Goal: Navigation & Orientation: Find specific page/section

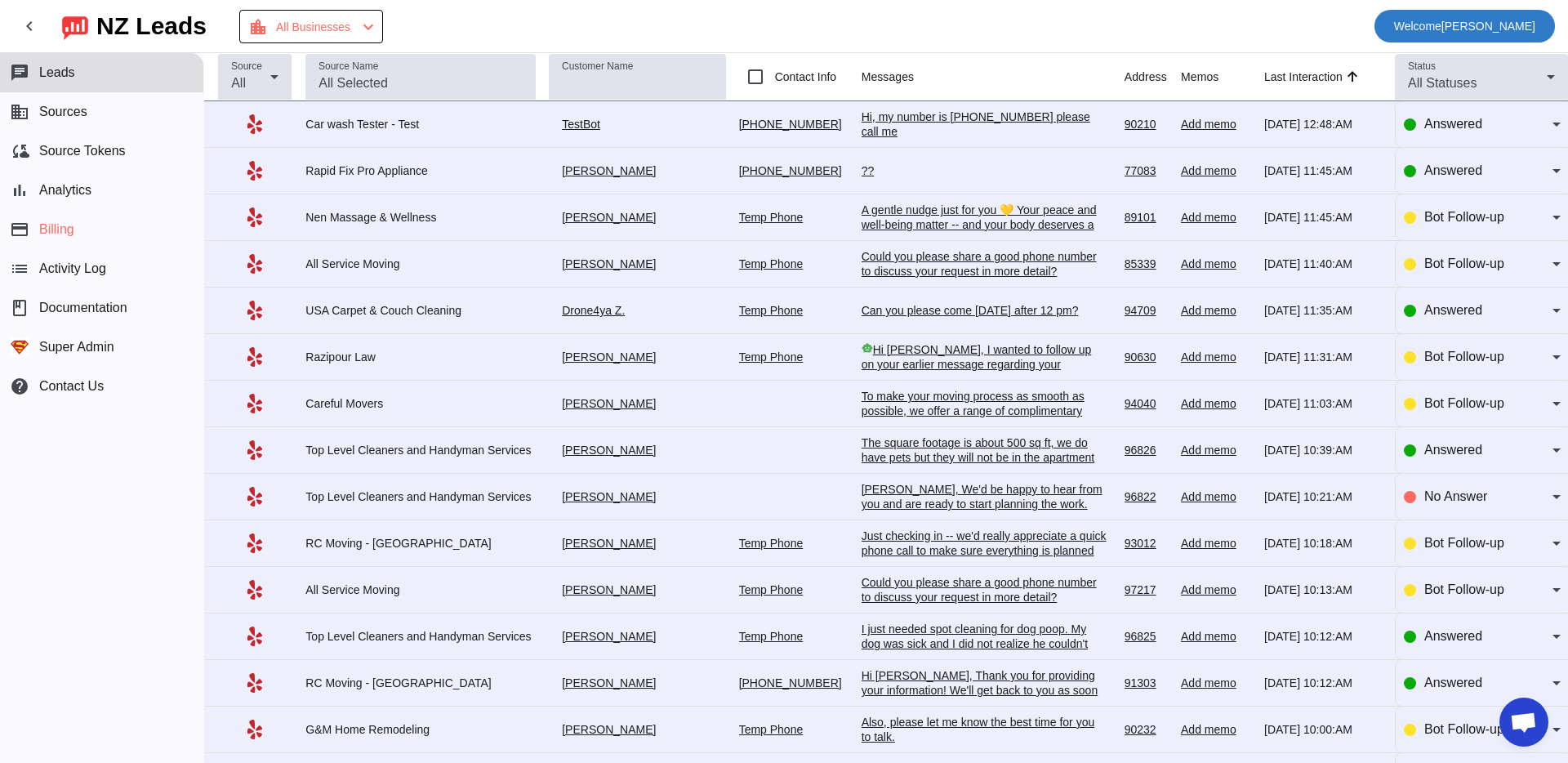
click at [1377, 33] on span at bounding box center [1464, 26] width 180 height 39
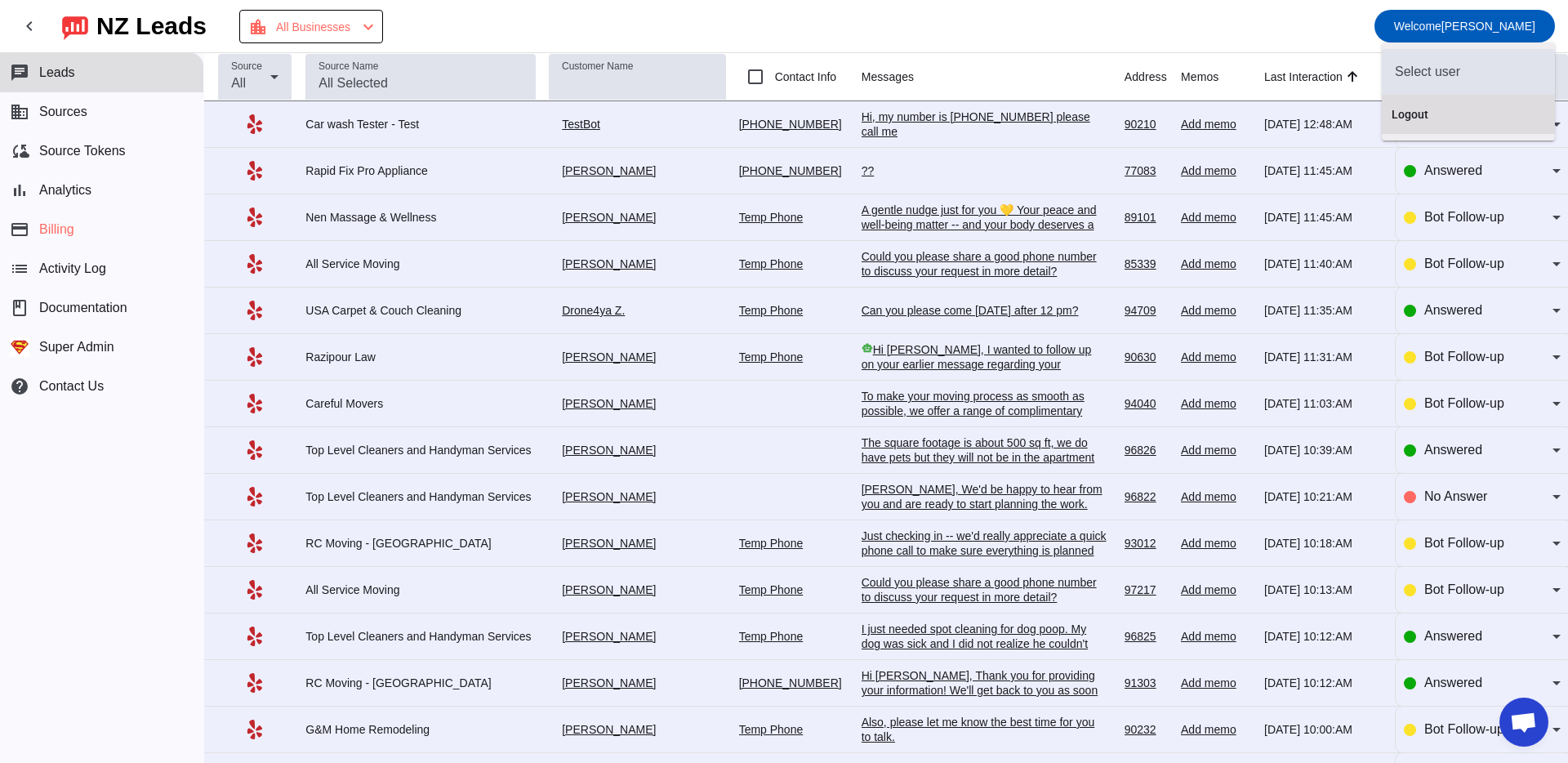
click at [1382, 113] on button "Logout" at bounding box center [1469, 113] width 173 height 39
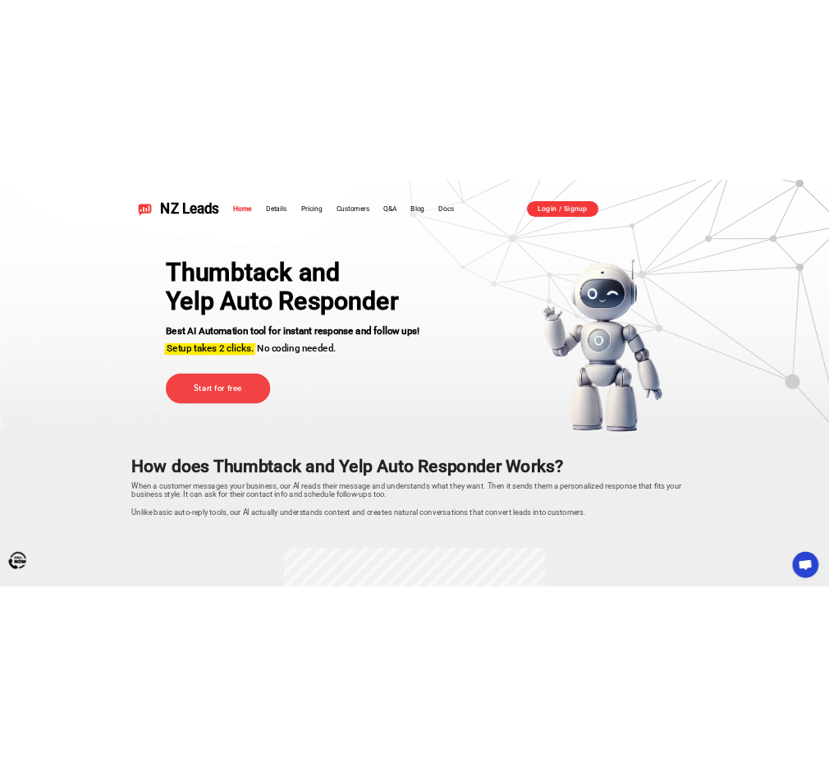
scroll to position [7, 0]
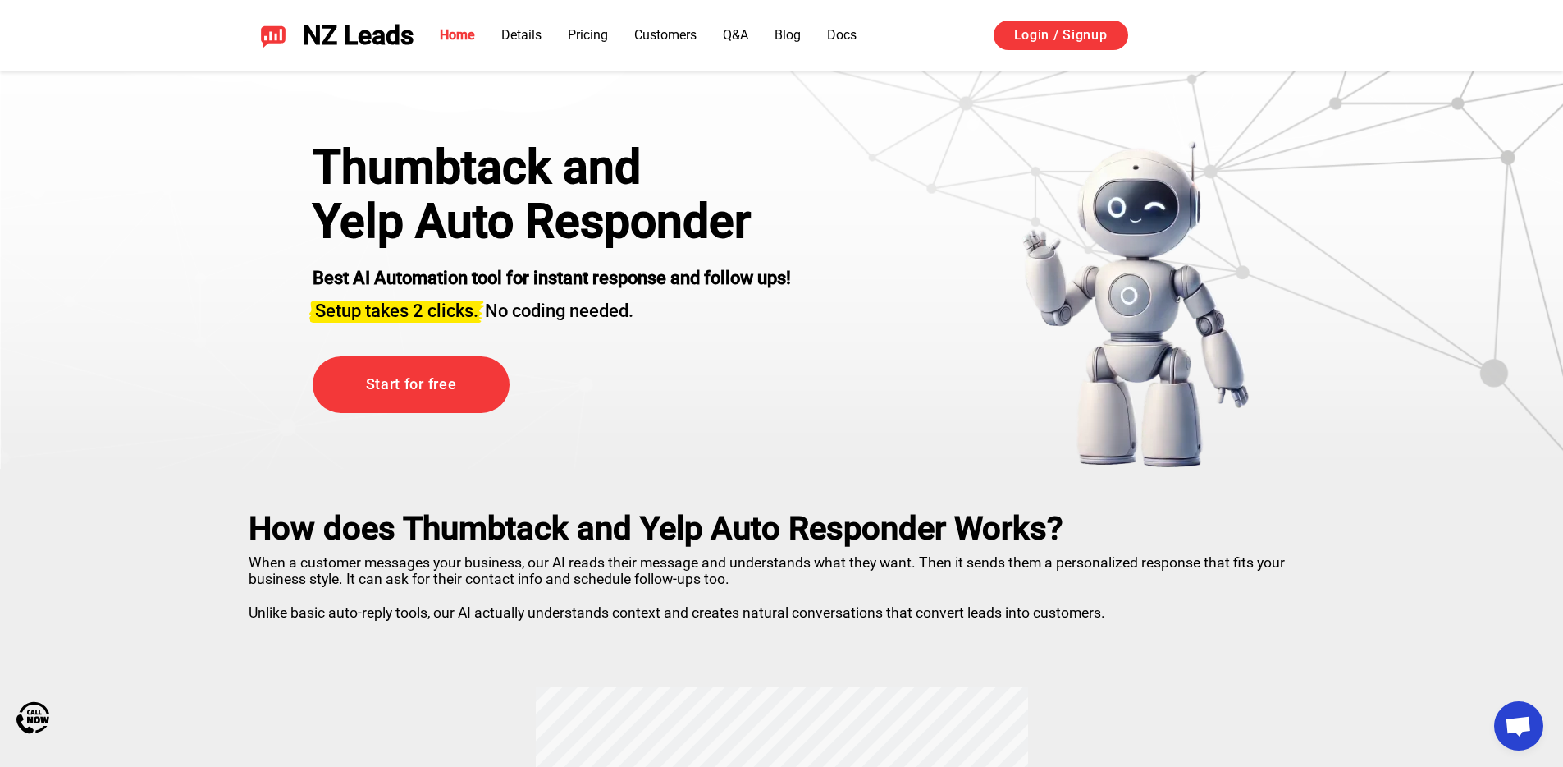
click at [868, 224] on div "Thumbtack and Yelp Auto Responder Best AI Automation tool for instant response …" at bounding box center [782, 304] width 1020 height 328
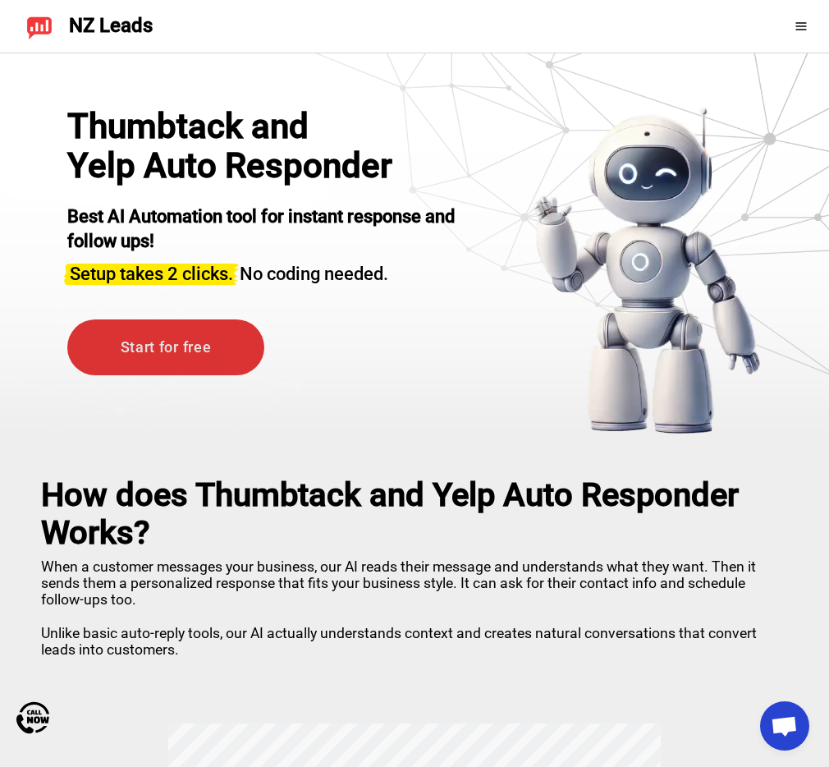
click at [165, 367] on link "Start for free" at bounding box center [165, 347] width 197 height 57
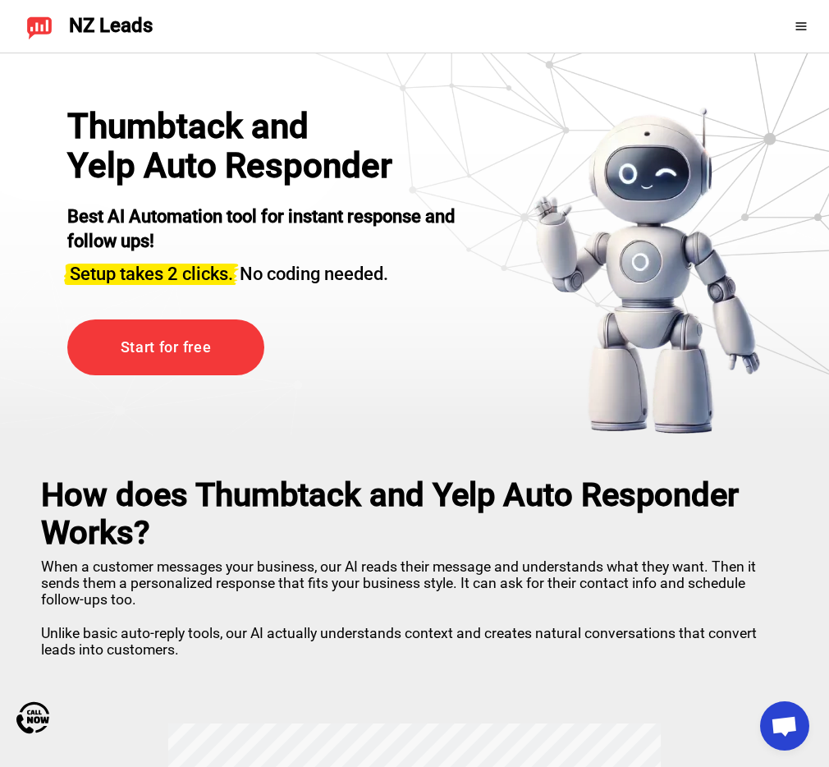
click at [631, 112] on img at bounding box center [647, 271] width 229 height 328
click at [222, 318] on div "Thumbtack and Yelp Auto Responder Best AI Automation tool for instant response …" at bounding box center [273, 271] width 413 height 328
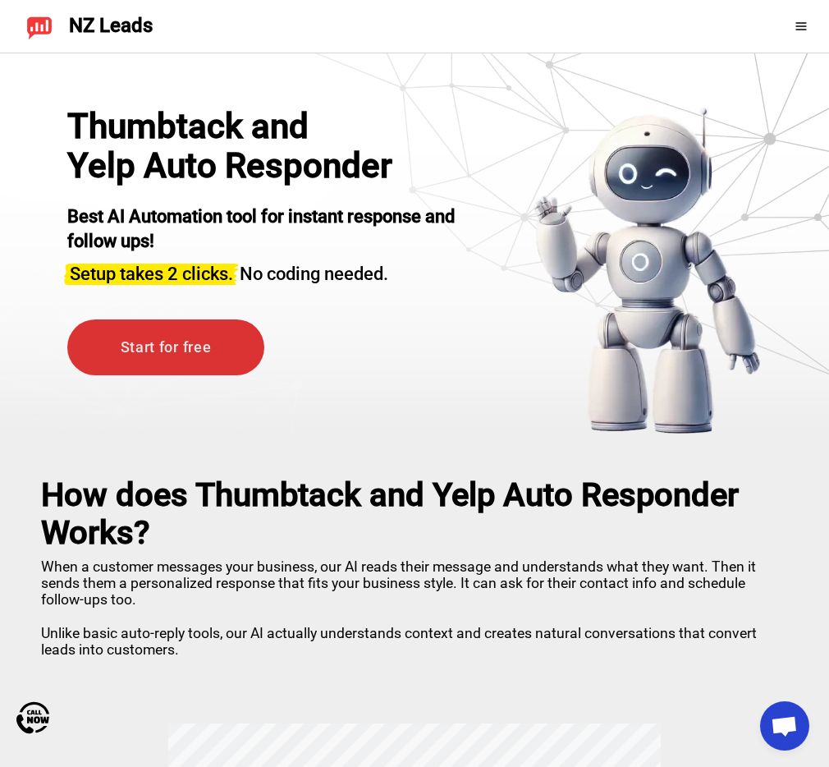
click at [207, 370] on link "Start for free" at bounding box center [165, 347] width 197 height 57
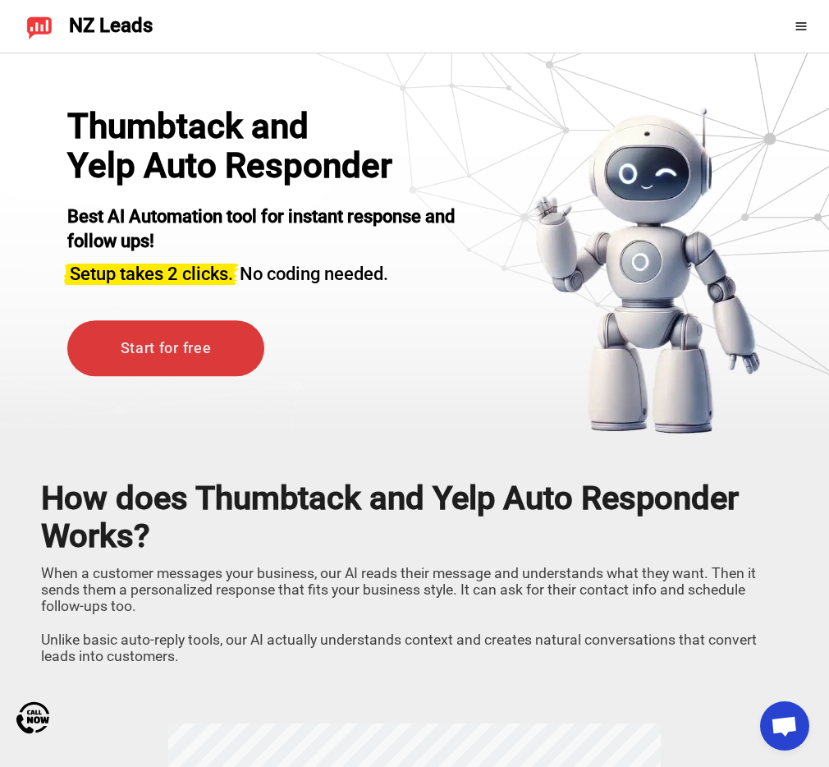
click at [224, 366] on link "Start for free" at bounding box center [165, 348] width 197 height 57
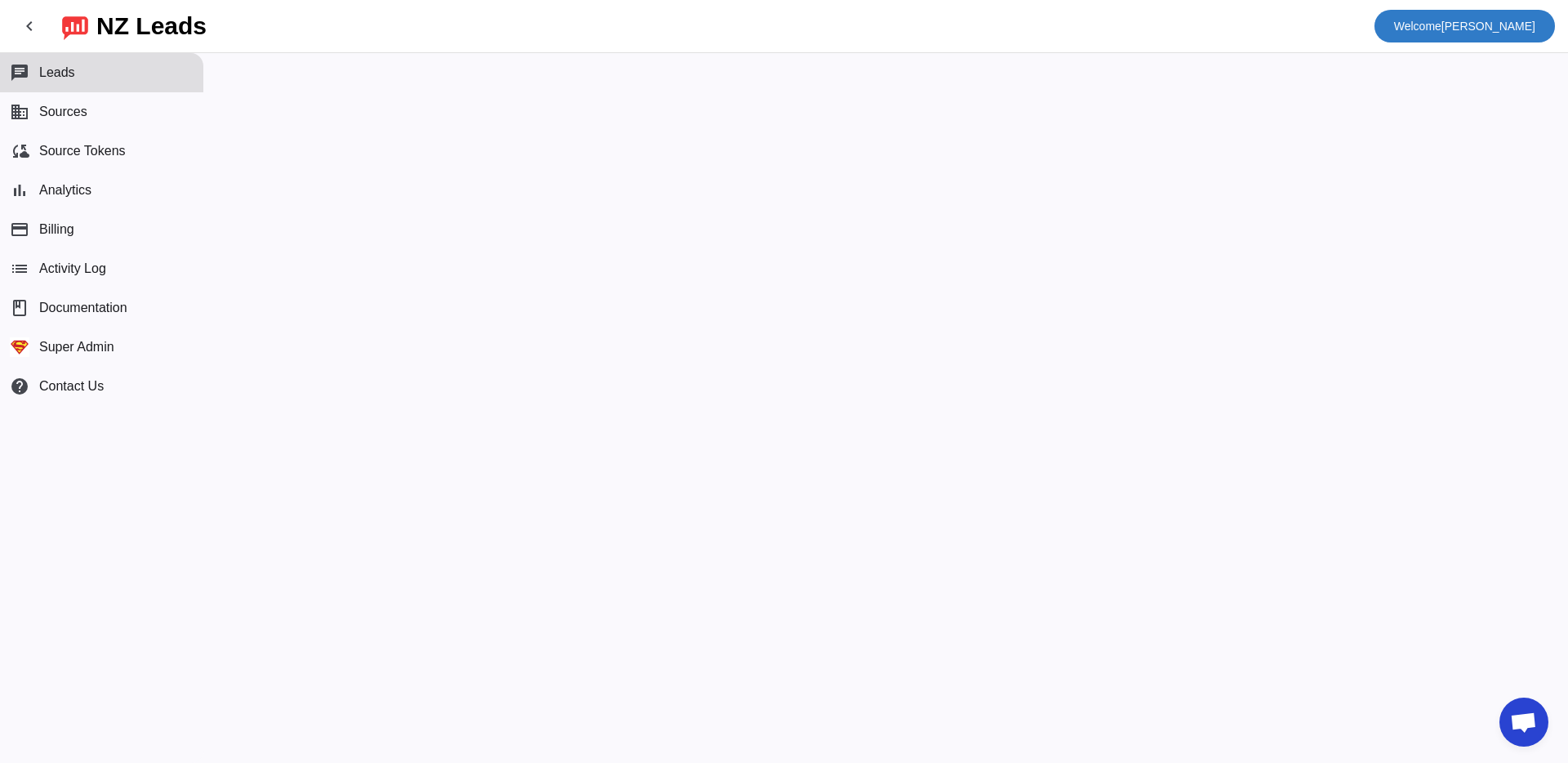
click at [1458, 27] on span "Welcome Oleksandr Nadzuha" at bounding box center [1465, 26] width 141 height 23
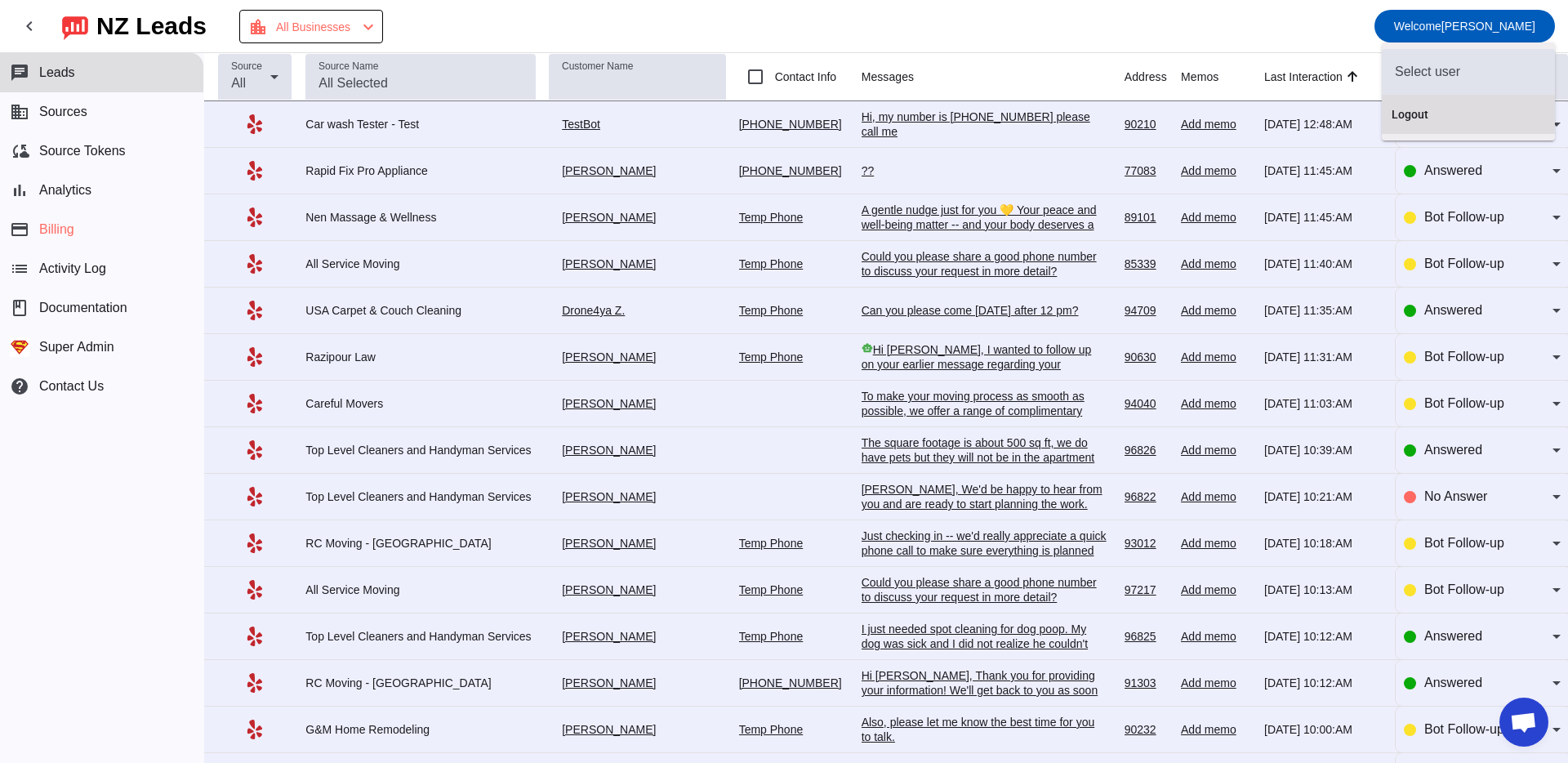
click at [1453, 118] on span "Logout" at bounding box center [1469, 114] width 153 height 16
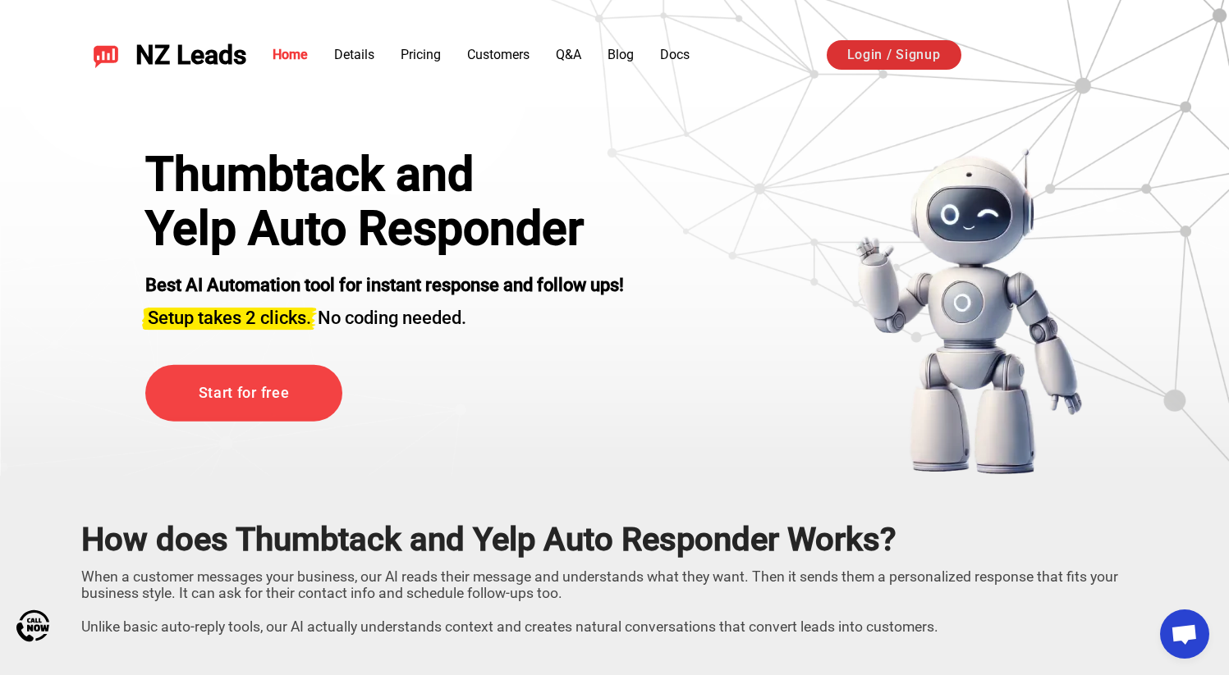
click at [860, 54] on link "Login / Signup" at bounding box center [893, 55] width 135 height 30
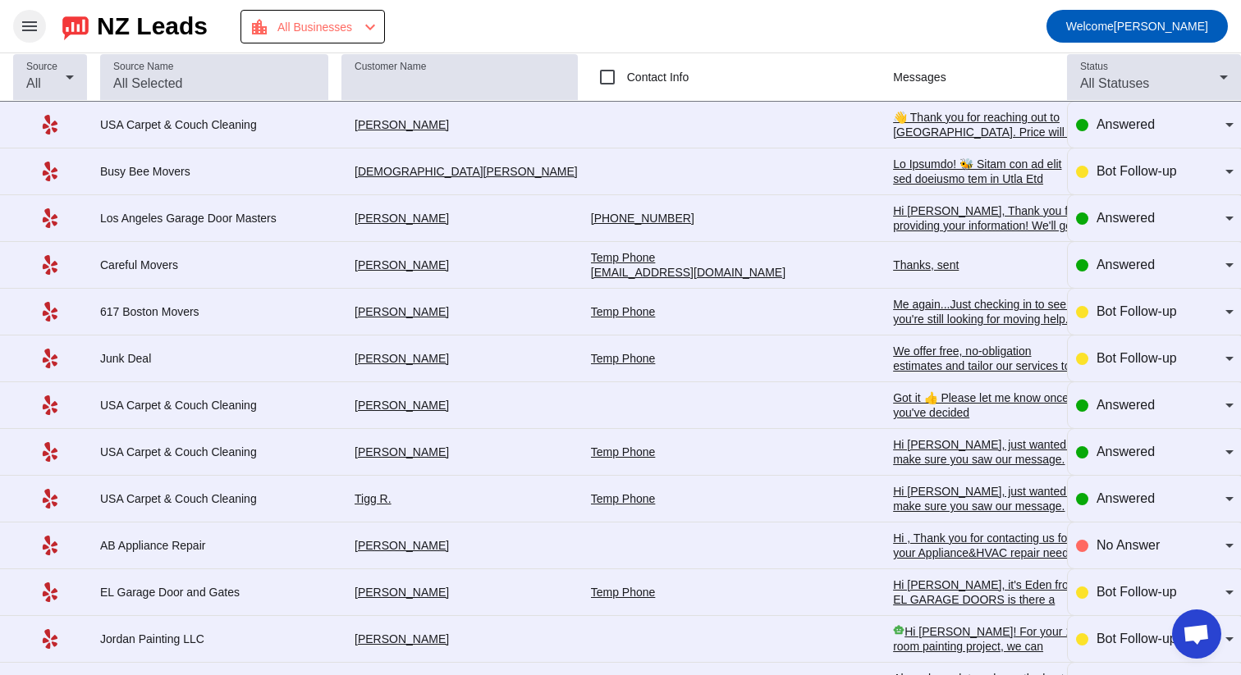
click at [39, 40] on span at bounding box center [29, 26] width 39 height 39
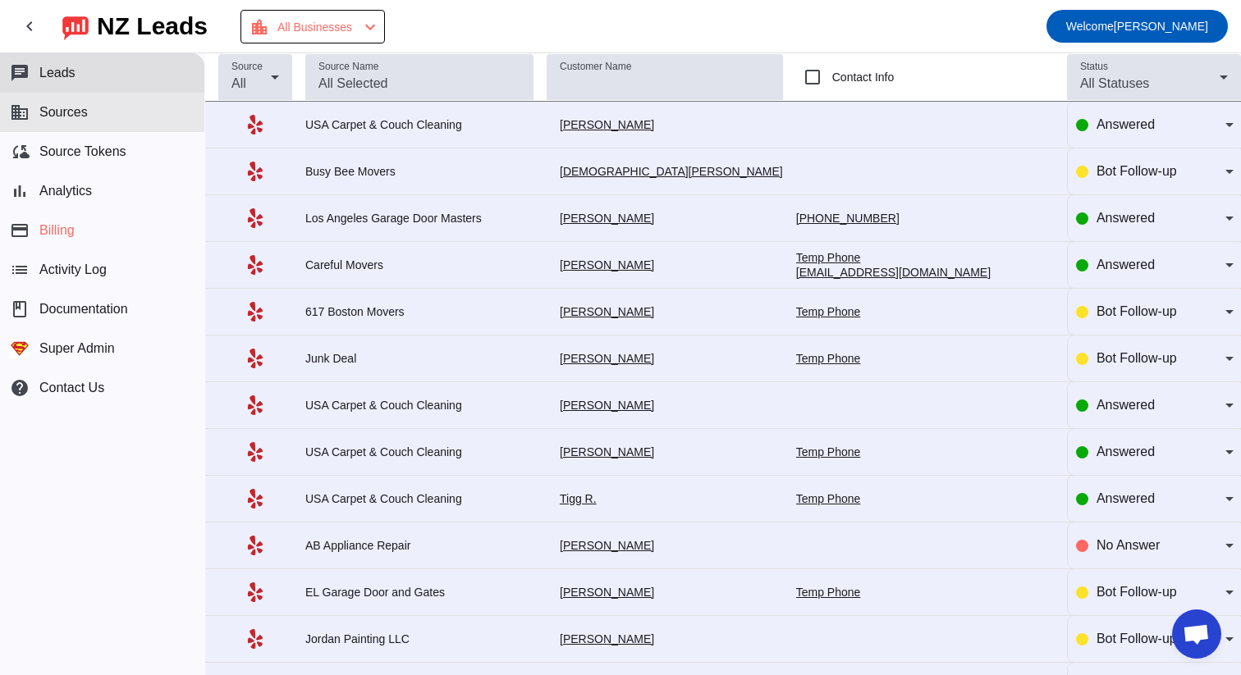
click at [102, 128] on button "business Sources" at bounding box center [102, 112] width 204 height 39
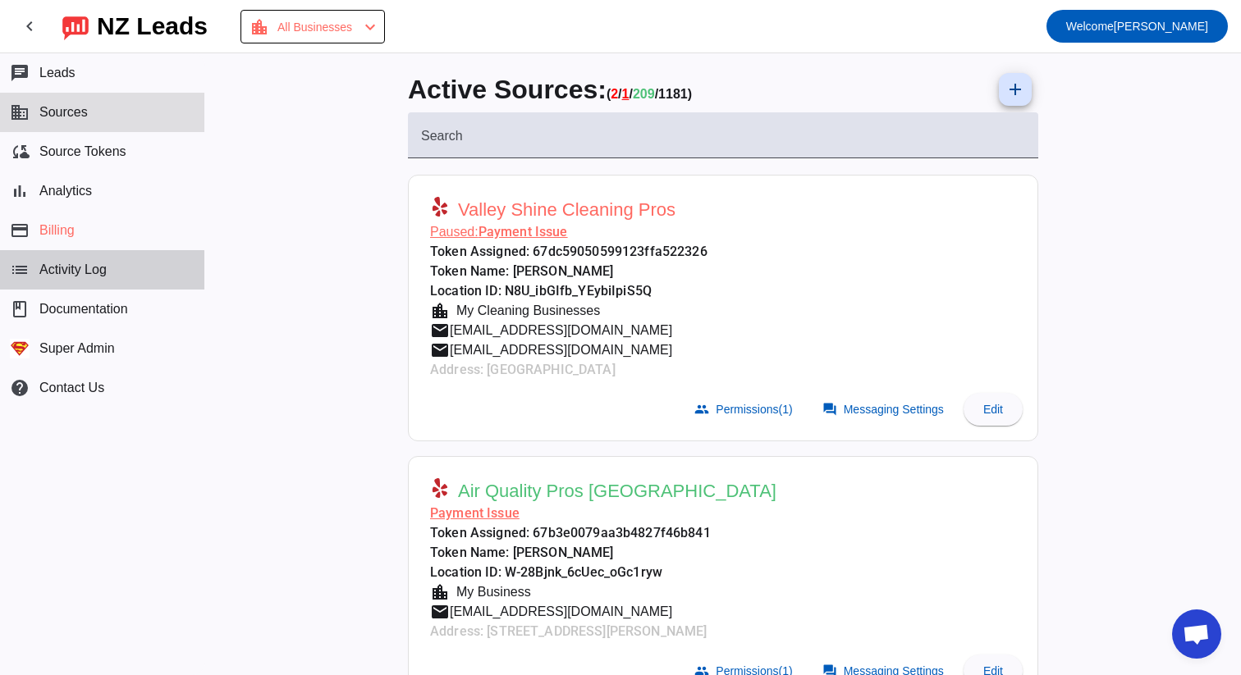
click at [85, 282] on button "list Activity Log" at bounding box center [102, 269] width 204 height 39
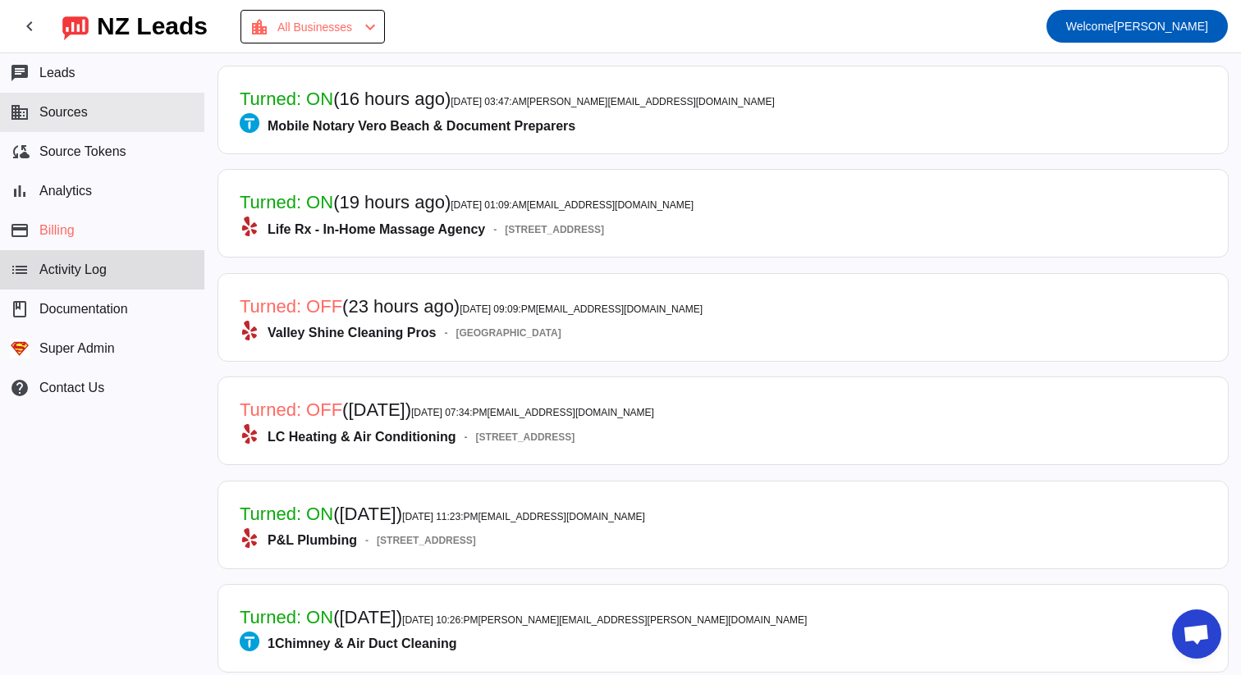
click at [95, 129] on button "business Sources" at bounding box center [102, 112] width 204 height 39
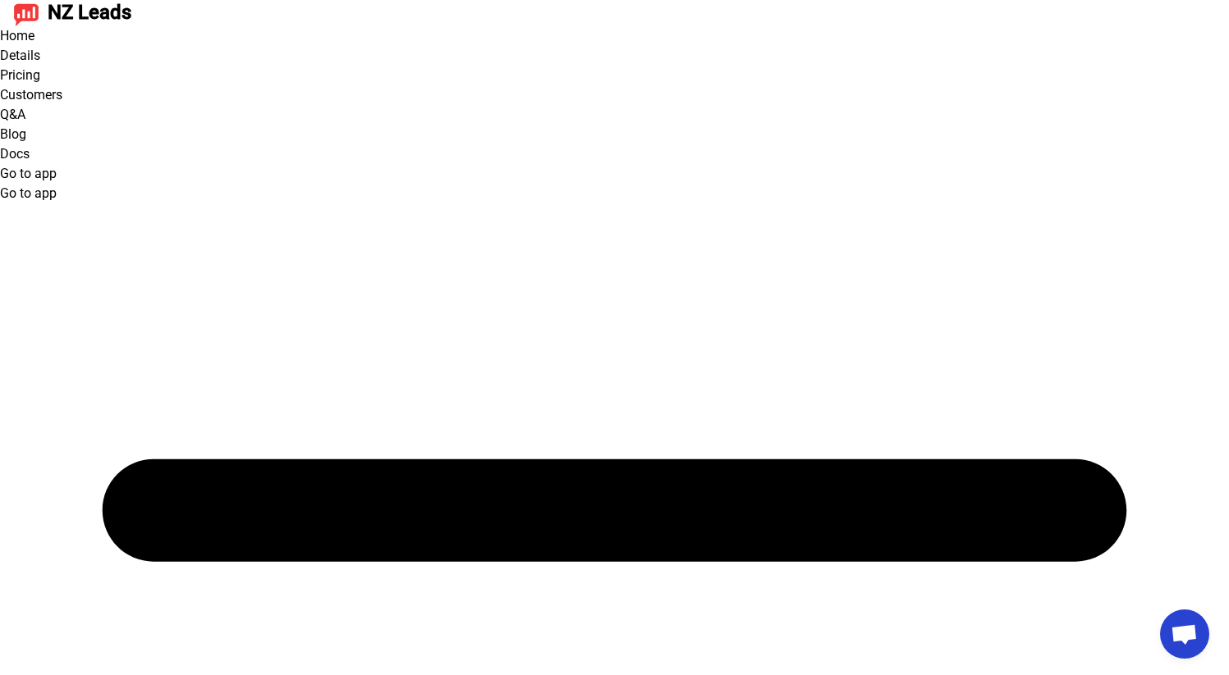
click at [57, 166] on link "Go to app" at bounding box center [28, 174] width 57 height 16
